Goal: Register for event/course

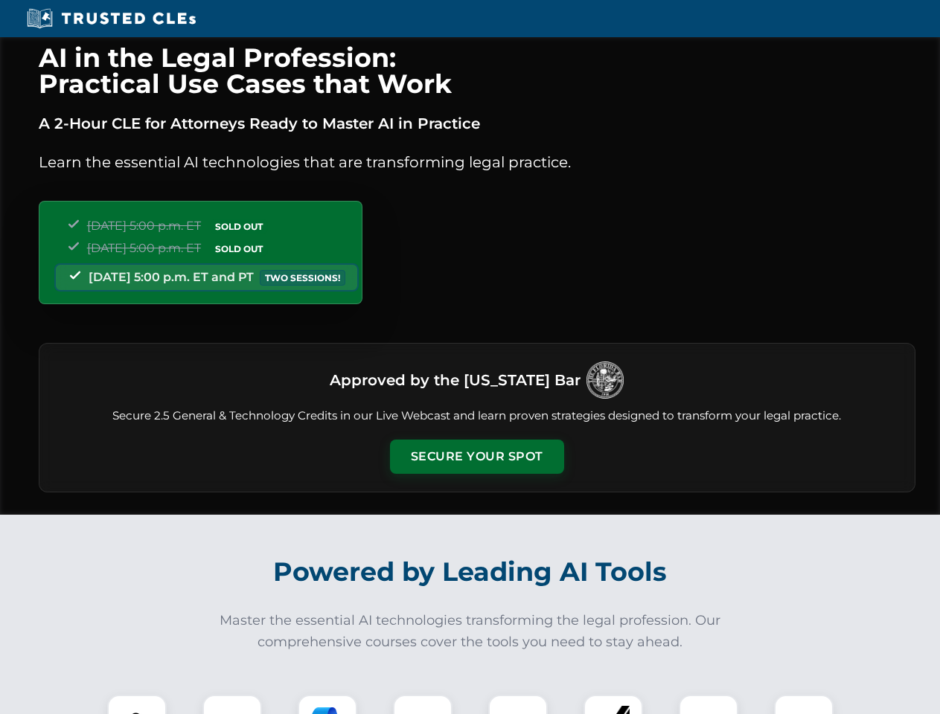
click at [476, 457] on button "Secure Your Spot" at bounding box center [477, 457] width 174 height 34
click at [137, 705] on img at bounding box center [136, 724] width 43 height 43
click at [232, 705] on div at bounding box center [232, 725] width 60 height 60
